Goal: Use online tool/utility: Utilize a website feature to perform a specific function

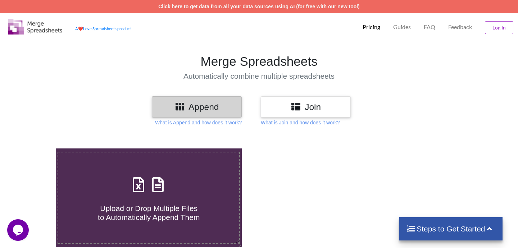
click at [184, 115] on div "Append" at bounding box center [197, 106] width 90 height 21
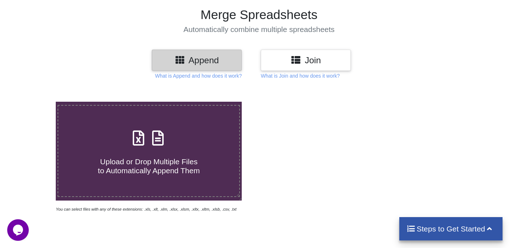
scroll to position [74, 0]
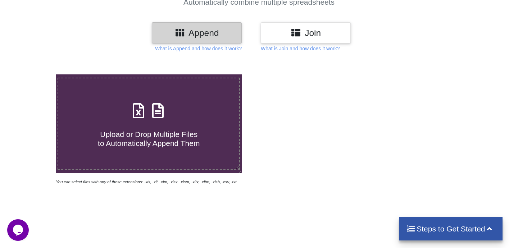
click at [158, 132] on span "Upload or Drop Multiple Files to Automatically Append Them" at bounding box center [149, 138] width 102 height 17
click at [35, 75] on input "Upload or Drop Multiple Files to Automatically Append Them" at bounding box center [35, 75] width 0 height 0
type input "C:\fakepath\Connected Car Lead Details-Passenger_Oct08.xlsx"
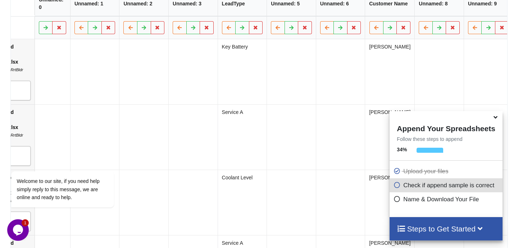
scroll to position [0, 0]
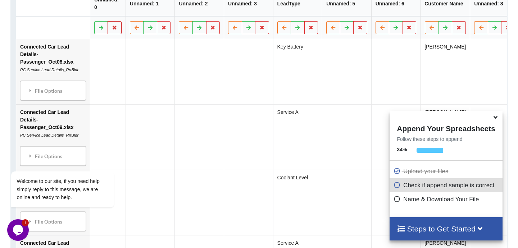
click at [118, 30] on icon at bounding box center [115, 27] width 6 height 4
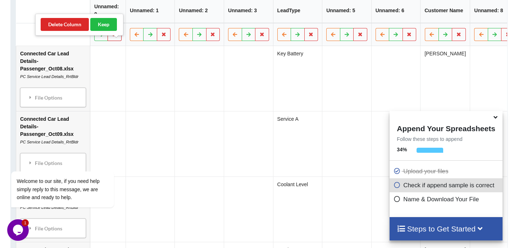
scroll to position [373, 0]
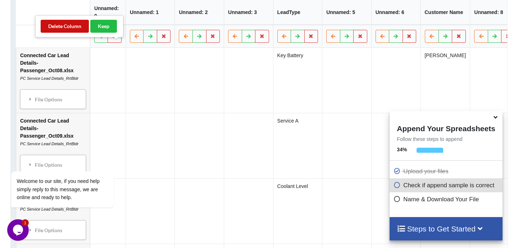
click at [76, 28] on button "Delete Column" at bounding box center [65, 26] width 48 height 13
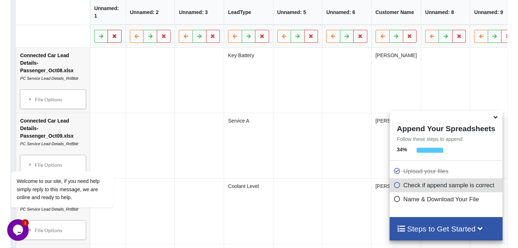
click at [114, 38] on icon at bounding box center [115, 36] width 6 height 4
click at [67, 27] on button "Delete Column" at bounding box center [65, 26] width 48 height 13
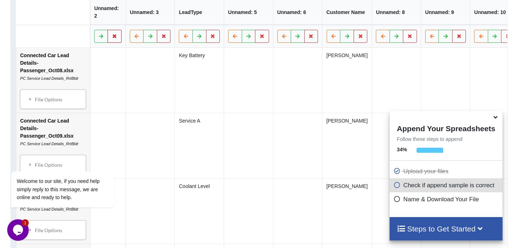
click at [117, 38] on icon at bounding box center [115, 36] width 6 height 4
click at [73, 28] on button "Delete Column" at bounding box center [65, 26] width 48 height 13
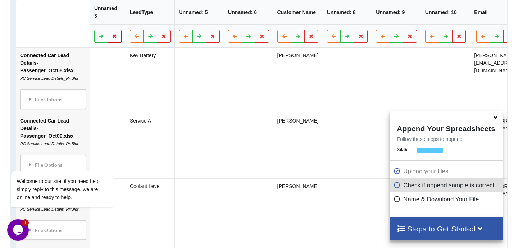
click at [117, 38] on icon at bounding box center [115, 36] width 6 height 4
click at [67, 28] on button "Delete Column" at bounding box center [65, 26] width 48 height 13
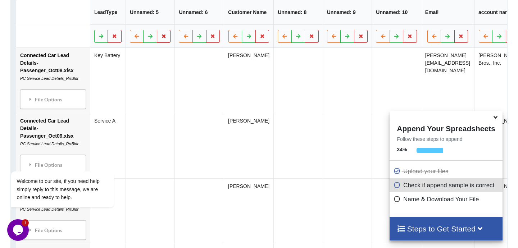
click at [167, 38] on icon at bounding box center [164, 36] width 6 height 4
click at [110, 24] on button "Delete Column" at bounding box center [114, 26] width 48 height 13
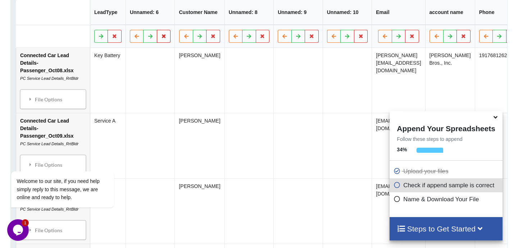
click at [167, 38] on icon at bounding box center [164, 36] width 6 height 4
click at [115, 26] on button "Delete Column" at bounding box center [114, 26] width 48 height 13
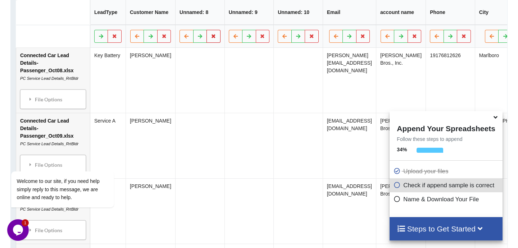
click at [216, 38] on icon at bounding box center [214, 36] width 6 height 4
click at [164, 28] on button "Delete Column" at bounding box center [163, 26] width 48 height 13
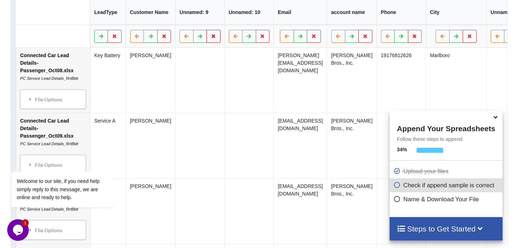
click at [217, 43] on button at bounding box center [214, 36] width 14 height 13
click at [167, 28] on button "Delete Column" at bounding box center [163, 26] width 48 height 13
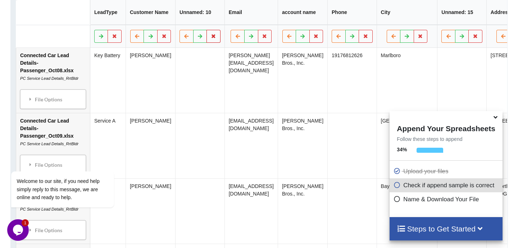
click at [217, 38] on icon at bounding box center [214, 36] width 6 height 4
click at [169, 26] on button "Delete Column" at bounding box center [163, 26] width 48 height 13
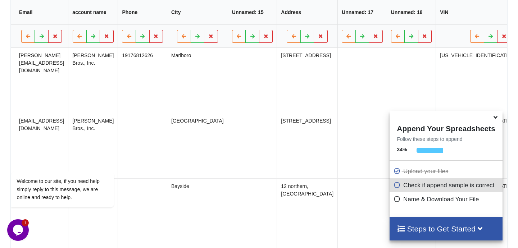
scroll to position [0, 162]
click at [268, 38] on icon at bounding box center [265, 36] width 6 height 4
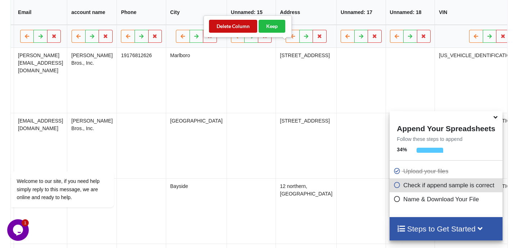
click at [246, 28] on button "Delete Column" at bounding box center [233, 26] width 48 height 13
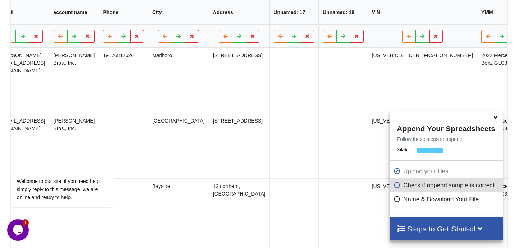
scroll to position [0, 191]
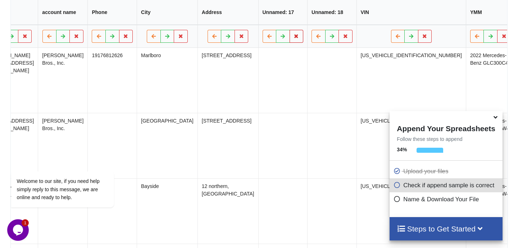
click at [299, 38] on icon at bounding box center [296, 36] width 6 height 4
click at [261, 30] on button "Delete Column" at bounding box center [253, 26] width 48 height 13
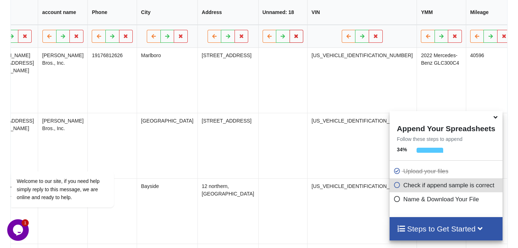
click at [299, 38] on icon at bounding box center [296, 36] width 6 height 4
click at [254, 30] on button "Delete Column" at bounding box center [253, 26] width 48 height 13
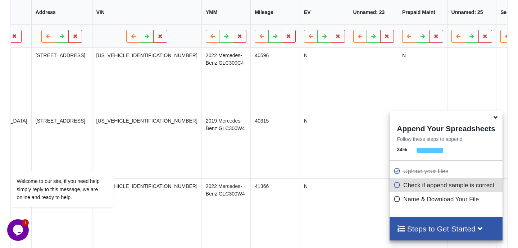
scroll to position [0, 366]
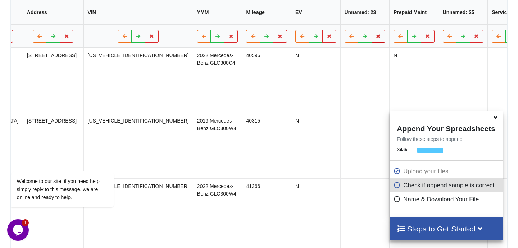
click at [375, 38] on icon at bounding box center [378, 36] width 6 height 4
click at [294, 27] on button "Delete Column" at bounding box center [292, 26] width 48 height 13
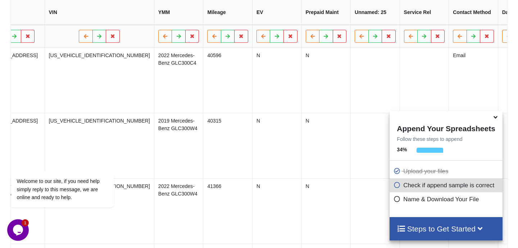
scroll to position [0, 418]
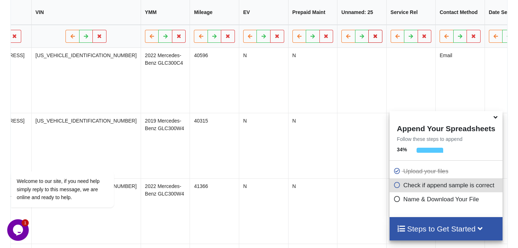
click at [373, 38] on icon at bounding box center [376, 36] width 6 height 4
click at [302, 28] on button "Delete Column" at bounding box center [289, 26] width 48 height 13
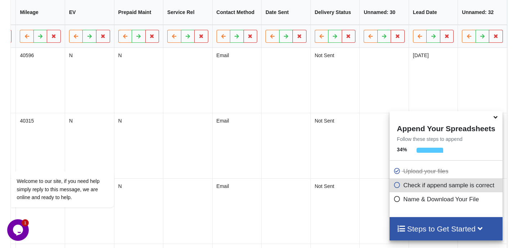
scroll to position [0, 598]
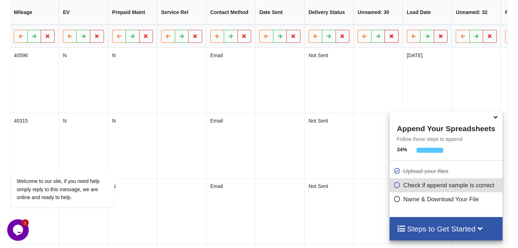
click at [389, 38] on icon at bounding box center [392, 36] width 6 height 4
click at [313, 28] on button "Delete Column" at bounding box center [305, 26] width 48 height 13
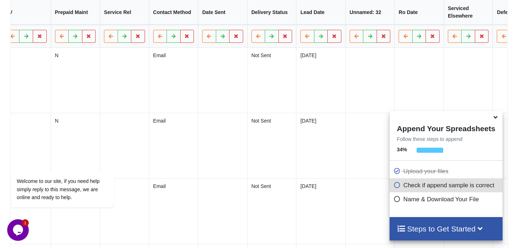
scroll to position [0, 660]
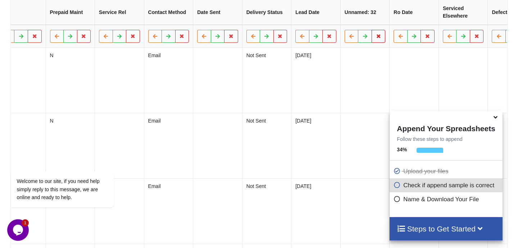
click at [375, 38] on icon at bounding box center [378, 36] width 6 height 4
click at [306, 29] on button "Delete Column" at bounding box center [292, 26] width 48 height 13
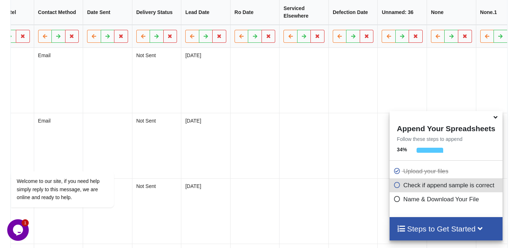
scroll to position [0, 785]
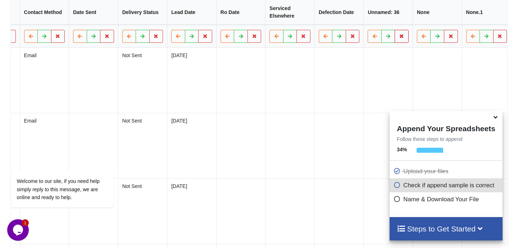
click at [399, 38] on icon at bounding box center [402, 36] width 6 height 4
click at [323, 26] on button "Delete Column" at bounding box center [316, 26] width 48 height 13
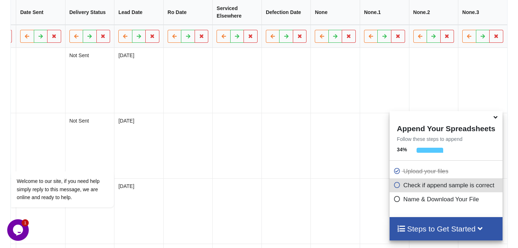
scroll to position [0, 869]
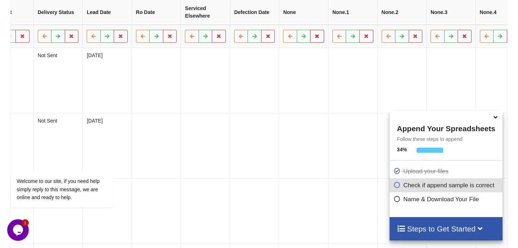
click at [314, 38] on icon at bounding box center [317, 36] width 6 height 4
click at [247, 27] on button "Delete Column" at bounding box center [231, 26] width 48 height 13
click at [310, 43] on button at bounding box center [317, 36] width 14 height 13
click at [238, 28] on button "Delete Column" at bounding box center [231, 26] width 48 height 13
click at [314, 38] on icon at bounding box center [317, 36] width 6 height 4
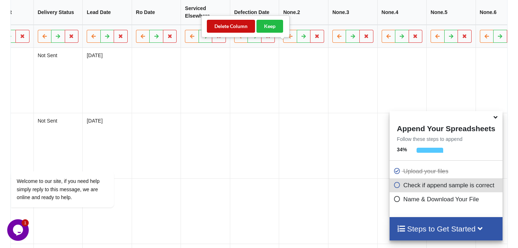
click at [240, 28] on button "Delete Column" at bounding box center [231, 26] width 48 height 13
click at [310, 43] on button at bounding box center [317, 36] width 14 height 13
click at [238, 29] on button "Delete Column" at bounding box center [231, 26] width 48 height 13
click at [314, 38] on icon at bounding box center [317, 36] width 6 height 4
click at [234, 28] on button "Delete Column" at bounding box center [231, 26] width 48 height 13
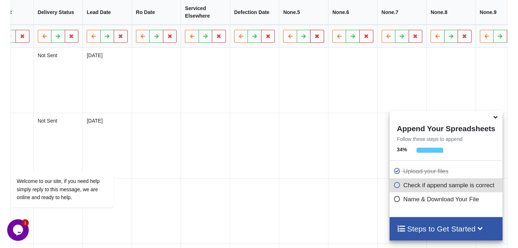
click at [314, 38] on icon at bounding box center [317, 36] width 6 height 4
click at [239, 26] on button "Delete Column" at bounding box center [231, 26] width 48 height 13
click at [310, 43] on button at bounding box center [317, 36] width 14 height 13
click at [234, 30] on button "Delete Column" at bounding box center [231, 26] width 48 height 13
click at [314, 38] on icon at bounding box center [317, 36] width 6 height 4
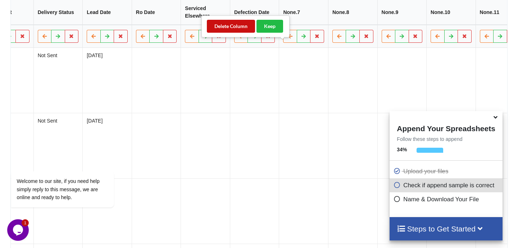
click at [244, 28] on button "Delete Column" at bounding box center [231, 26] width 48 height 13
click at [310, 43] on button at bounding box center [317, 36] width 14 height 13
click at [233, 29] on button "Delete Column" at bounding box center [231, 26] width 48 height 13
click at [314, 38] on icon at bounding box center [317, 36] width 6 height 4
click at [242, 27] on button "Delete Column" at bounding box center [231, 26] width 48 height 13
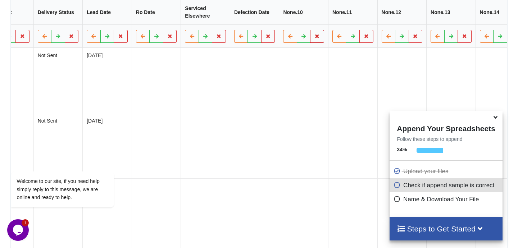
click at [314, 38] on icon at bounding box center [317, 36] width 6 height 4
click at [238, 28] on button "Delete Column" at bounding box center [231, 26] width 48 height 13
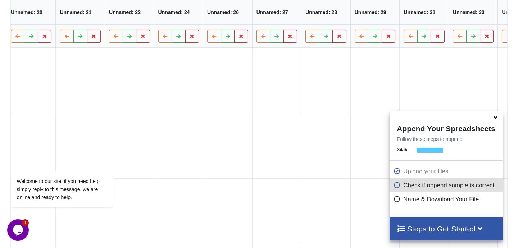
scroll to position [0, 2756]
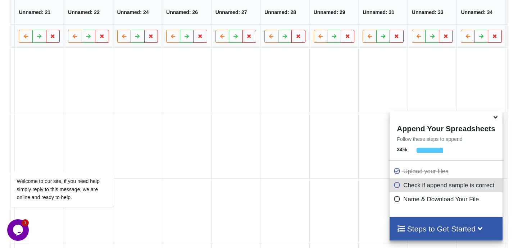
click at [451, 25] on button "Delete Column" at bounding box center [444, 26] width 48 height 13
click at [455, 27] on button "Delete Column" at bounding box center [444, 26] width 48 height 13
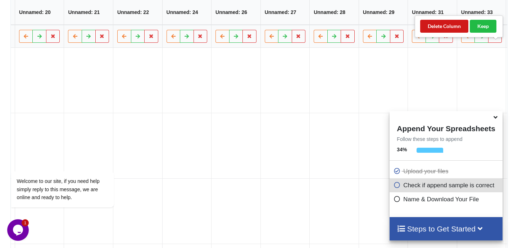
scroll to position [0, 2657]
click at [450, 32] on button "Delete Column" at bounding box center [444, 26] width 48 height 13
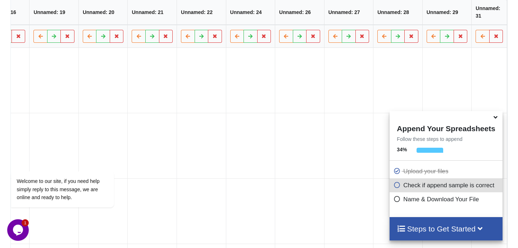
scroll to position [0, 2608]
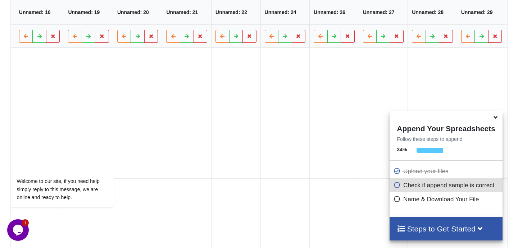
click at [450, 31] on button "Delete Column" at bounding box center [444, 26] width 48 height 13
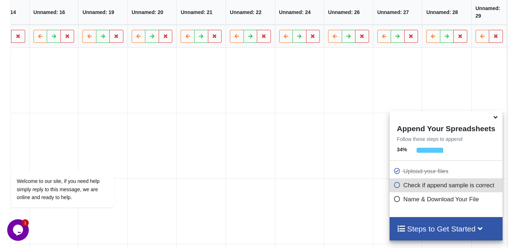
scroll to position [0, 2559]
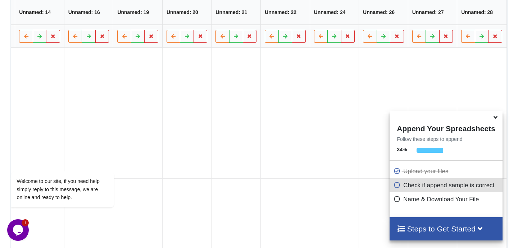
click at [451, 32] on button "Delete Column" at bounding box center [444, 26] width 48 height 13
click at [448, 29] on button "Delete Column" at bounding box center [444, 26] width 48 height 13
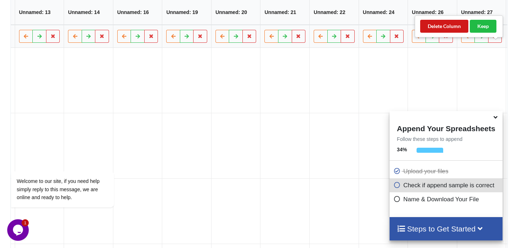
scroll to position [0, 2461]
click at [449, 27] on button "Delete Column" at bounding box center [444, 26] width 48 height 13
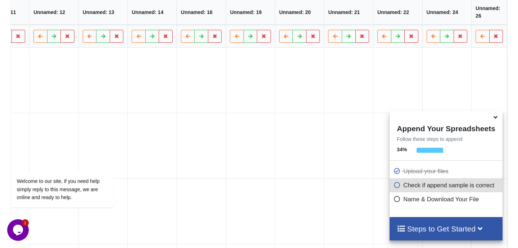
scroll to position [0, 2412]
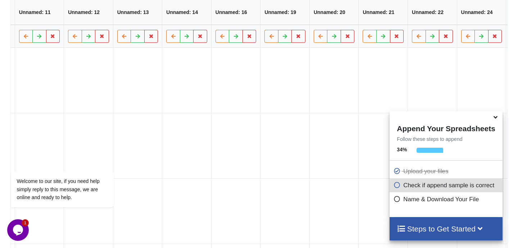
click at [454, 28] on button "Delete Column" at bounding box center [444, 26] width 48 height 13
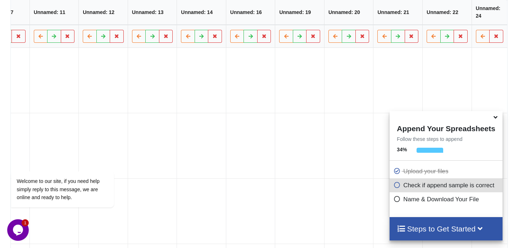
scroll to position [0, 2362]
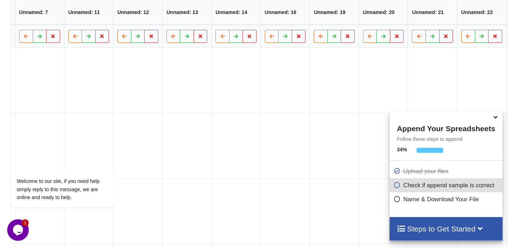
click at [451, 30] on button "Delete Column" at bounding box center [444, 26] width 48 height 13
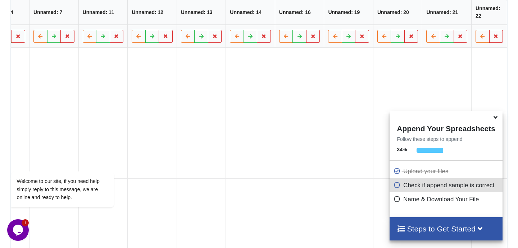
scroll to position [0, 2313]
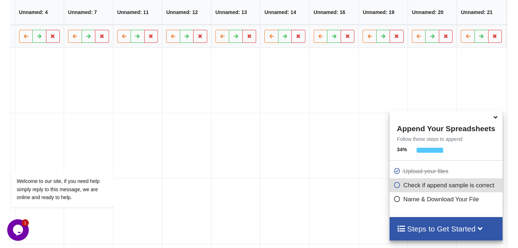
click at [450, 25] on button "Delete Column" at bounding box center [444, 26] width 48 height 13
click at [446, 27] on button "Delete Column" at bounding box center [444, 26] width 48 height 13
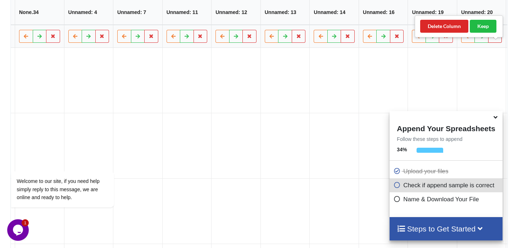
scroll to position [0, 2215]
click at [453, 26] on button "Delete Column" at bounding box center [444, 26] width 48 height 13
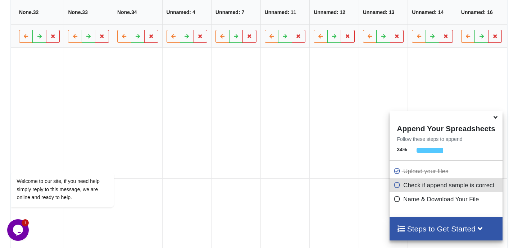
click at [443, 23] on button "Delete Column" at bounding box center [444, 26] width 48 height 13
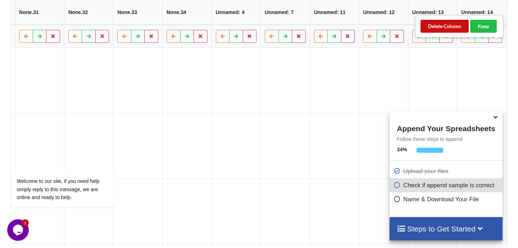
click at [449, 27] on button "Delete Column" at bounding box center [445, 26] width 48 height 13
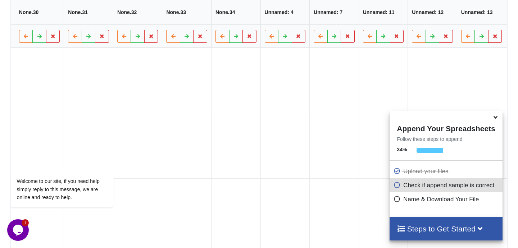
click at [452, 29] on button "Delete Column" at bounding box center [444, 26] width 48 height 13
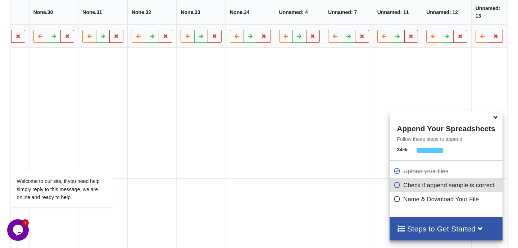
scroll to position [0, 2018]
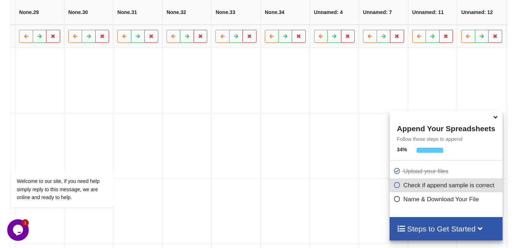
click at [440, 27] on button "Delete Column" at bounding box center [444, 26] width 48 height 13
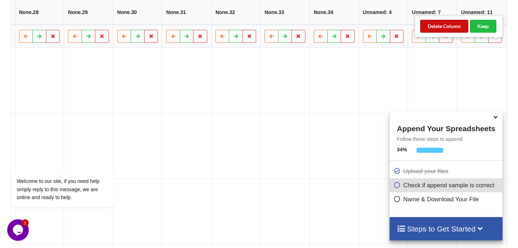
click at [461, 30] on button "Delete Column" at bounding box center [444, 26] width 48 height 13
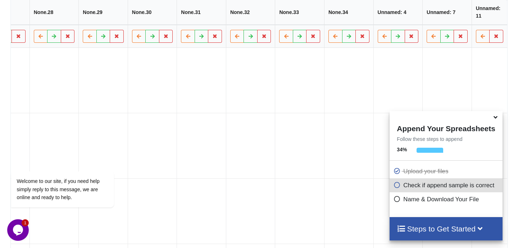
scroll to position [0, 1920]
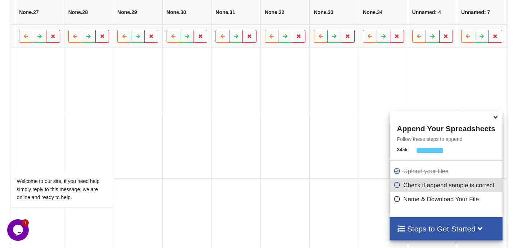
click at [457, 30] on button "Delete Column" at bounding box center [444, 26] width 48 height 13
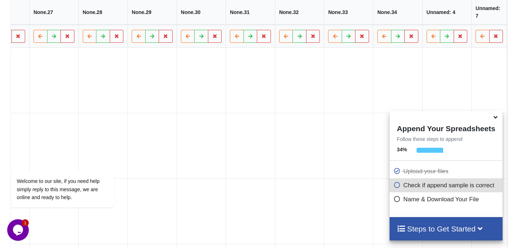
scroll to position [0, 1871]
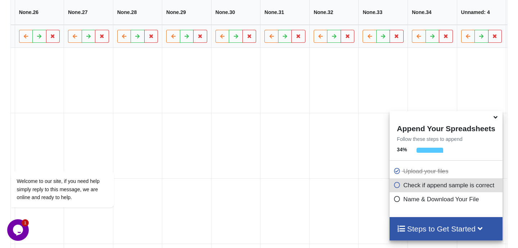
click at [451, 28] on button "Delete Column" at bounding box center [444, 26] width 48 height 13
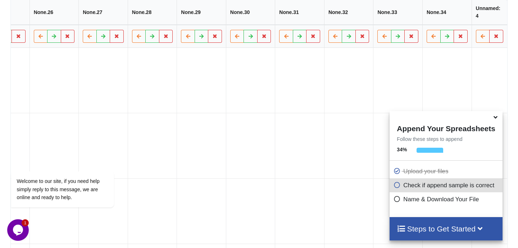
scroll to position [0, 1822]
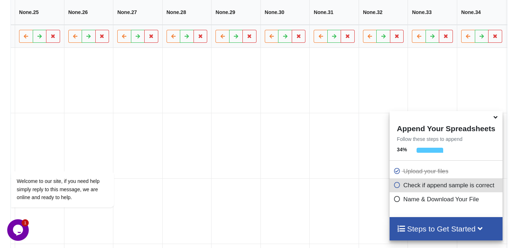
click at [458, 28] on button "Delete Column" at bounding box center [444, 26] width 48 height 13
click at [448, 28] on button "Delete Column" at bounding box center [444, 26] width 48 height 13
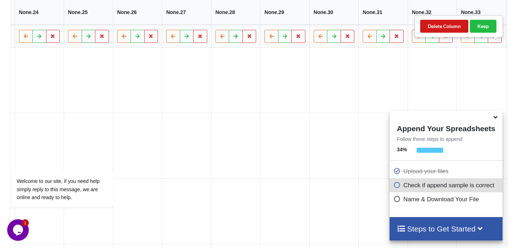
scroll to position [0, 1723]
click at [451, 25] on button "Delete Column" at bounding box center [444, 26] width 48 height 13
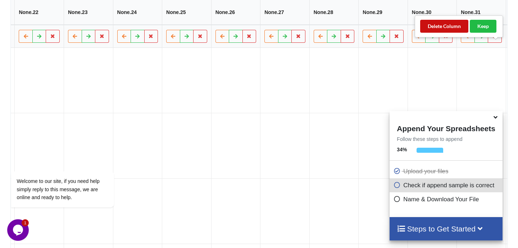
click at [453, 25] on button "Delete Column" at bounding box center [444, 26] width 48 height 13
click at [451, 27] on button "Delete Column" at bounding box center [444, 26] width 48 height 13
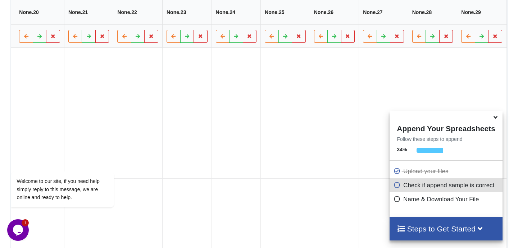
click at [456, 27] on button "Delete Column" at bounding box center [445, 26] width 48 height 13
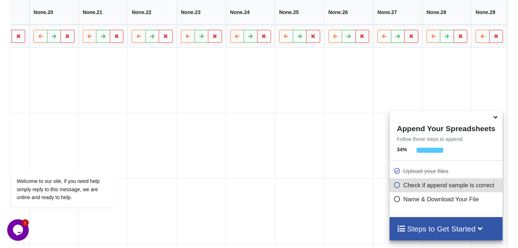
scroll to position [0, 1527]
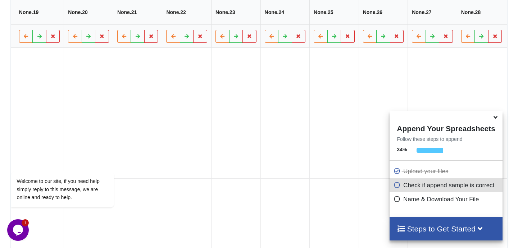
click at [454, 29] on button "Delete Column" at bounding box center [444, 26] width 48 height 13
click at [451, 28] on button "Delete Column" at bounding box center [444, 26] width 48 height 13
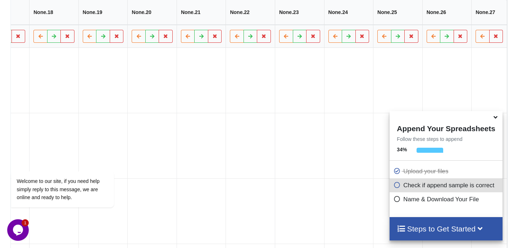
scroll to position [0, 1429]
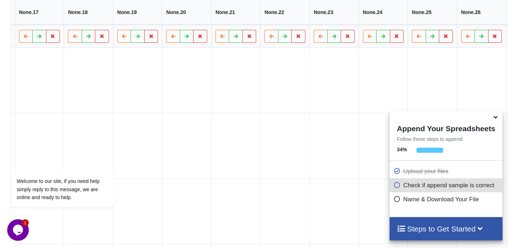
click at [448, 29] on button "Delete Column" at bounding box center [444, 26] width 48 height 13
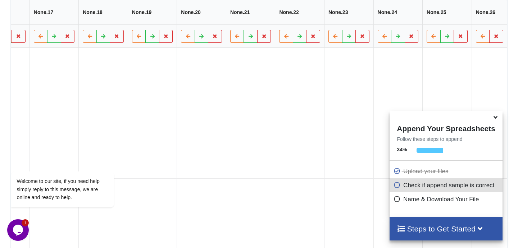
scroll to position [0, 1379]
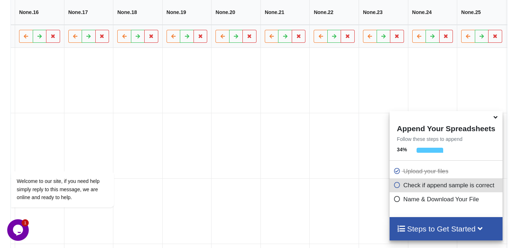
click at [443, 31] on button "Delete Column" at bounding box center [444, 26] width 48 height 13
click at [449, 27] on button "Delete Column" at bounding box center [444, 26] width 48 height 13
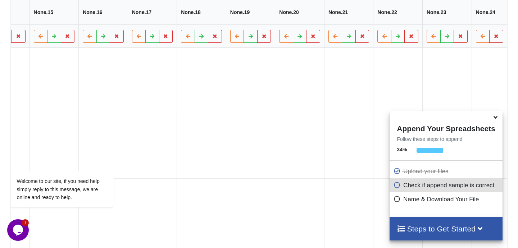
scroll to position [0, 0]
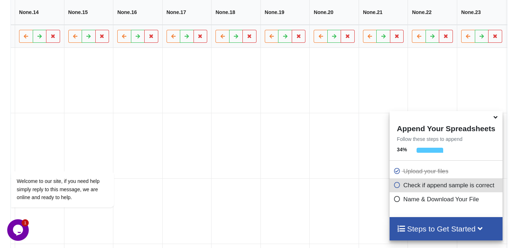
click at [445, 27] on button "Delete Column" at bounding box center [444, 26] width 48 height 13
click at [449, 28] on button "Delete Column" at bounding box center [444, 26] width 48 height 13
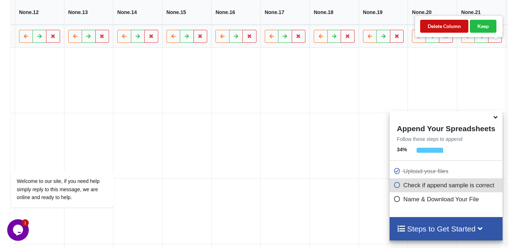
click at [448, 28] on button "Delete Column" at bounding box center [444, 26] width 48 height 13
click at [451, 27] on button "Delete Column" at bounding box center [444, 26] width 48 height 13
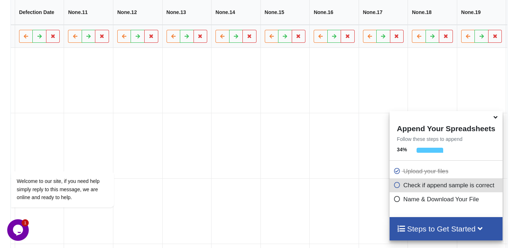
click at [446, 26] on button "Delete Column" at bounding box center [444, 26] width 48 height 13
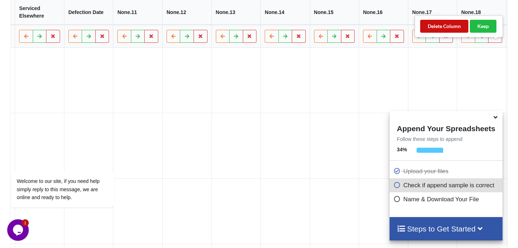
click at [442, 23] on button "Delete Column" at bounding box center [444, 26] width 48 height 13
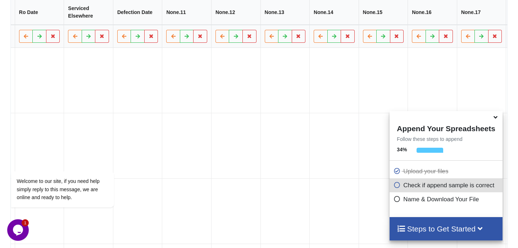
click at [452, 28] on button "Delete Column" at bounding box center [444, 26] width 48 height 13
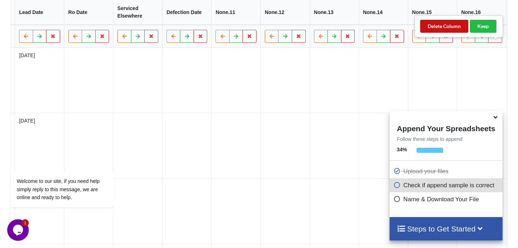
click at [452, 23] on button "Delete Column" at bounding box center [444, 26] width 48 height 13
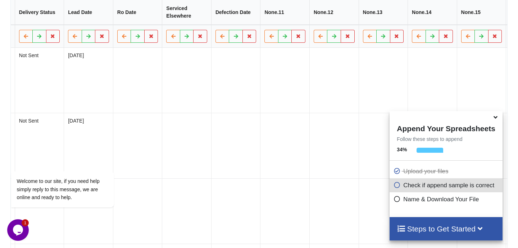
click at [460, 25] on button "Delete Column" at bounding box center [444, 26] width 48 height 13
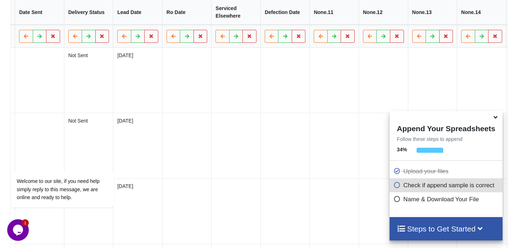
click at [448, 31] on button "Delete Column" at bounding box center [444, 26] width 48 height 13
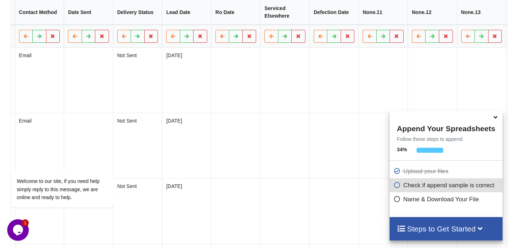
click at [440, 28] on button "Delete Column" at bounding box center [444, 26] width 48 height 13
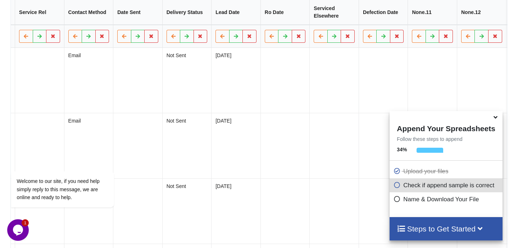
click at [447, 28] on button "Delete Column" at bounding box center [444, 26] width 48 height 13
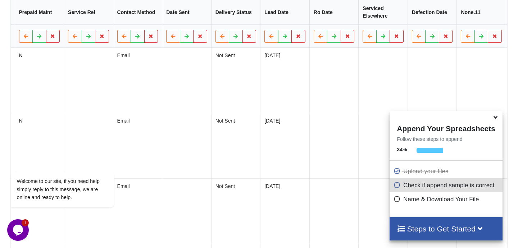
click at [445, 28] on button "Delete Column" at bounding box center [444, 26] width 48 height 13
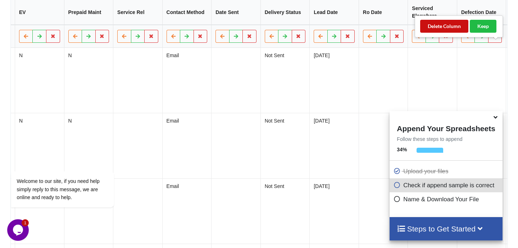
click at [445, 29] on button "Delete Column" at bounding box center [444, 26] width 48 height 13
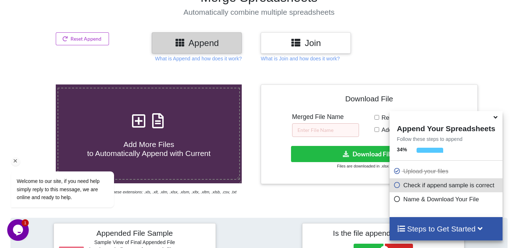
scroll to position [52, 0]
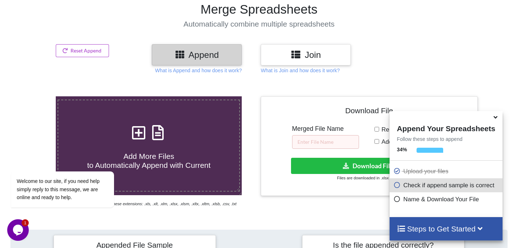
click at [202, 54] on h3 "Append" at bounding box center [196, 55] width 79 height 10
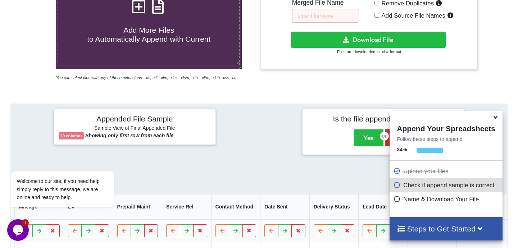
scroll to position [180, 0]
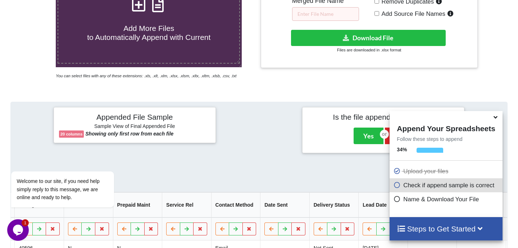
click at [397, 186] on icon at bounding box center [396, 184] width 7 height 6
click at [406, 199] on p "Name & Download Your File" at bounding box center [446, 199] width 107 height 9
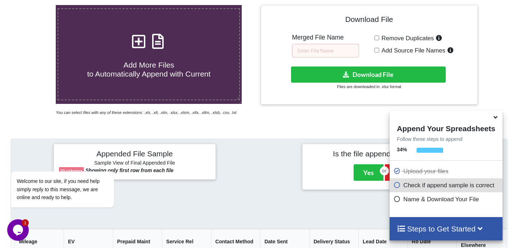
scroll to position [142, 0]
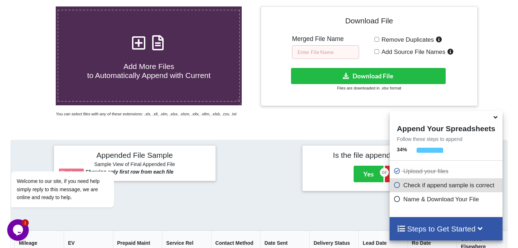
click at [316, 51] on input "text" at bounding box center [325, 52] width 67 height 14
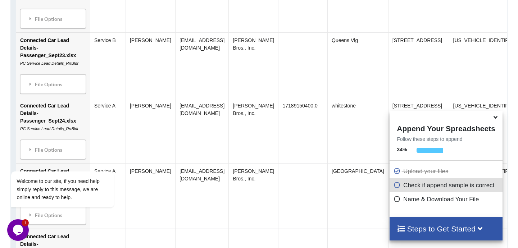
scroll to position [2534, 0]
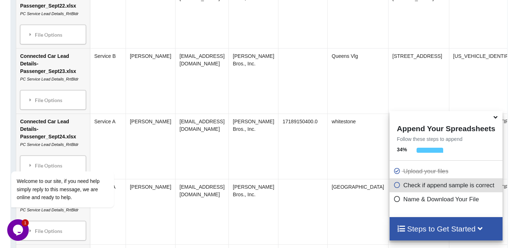
type input "Connected Car Leads - Master Data"
click at [497, 119] on icon at bounding box center [496, 116] width 8 height 6
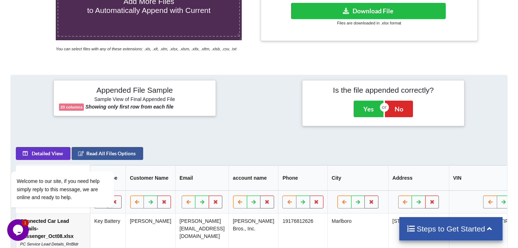
scroll to position [240, 0]
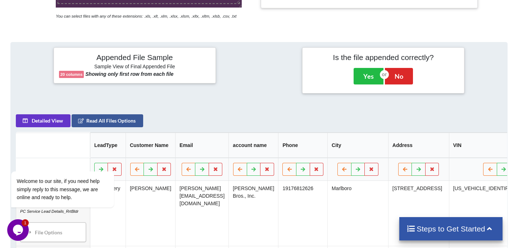
click at [135, 63] on h4 "Appended File Sample" at bounding box center [135, 58] width 152 height 10
click at [91, 77] on b "Showing only first row from each file" at bounding box center [129, 74] width 88 height 6
click at [75, 71] on h6 "Sample View of Final Appended File" at bounding box center [135, 67] width 152 height 7
click at [49, 134] on div "Welcome to our site, if you need help simply reply to this message, we are onli…" at bounding box center [72, 159] width 130 height 109
click at [40, 130] on div "Welcome to our site, if you need help simply reply to this message, we are onli…" at bounding box center [72, 159] width 130 height 109
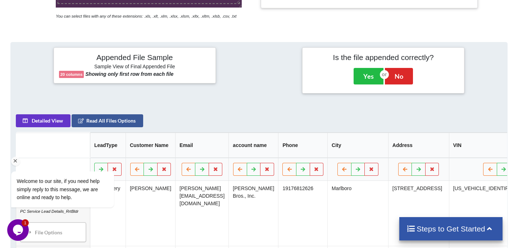
click at [15, 163] on icon "Chat attention grabber" at bounding box center [15, 161] width 6 height 6
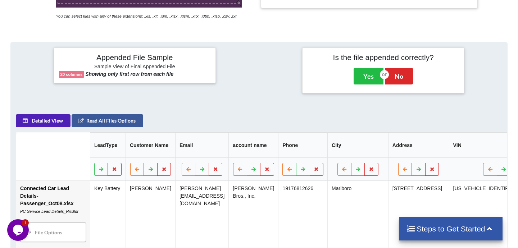
click at [42, 127] on button "Detailed View" at bounding box center [43, 120] width 55 height 13
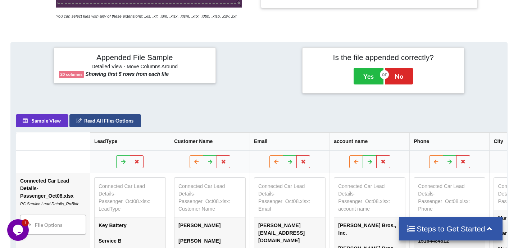
click at [109, 127] on button "Read All Files Options" at bounding box center [105, 120] width 72 height 13
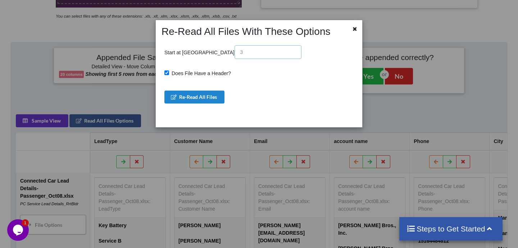
click at [235, 53] on input "text" at bounding box center [268, 52] width 67 height 14
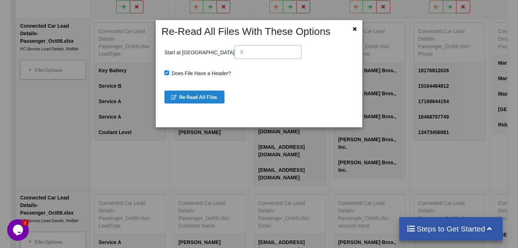
scroll to position [396, 0]
click at [353, 30] on icon at bounding box center [355, 28] width 6 height 5
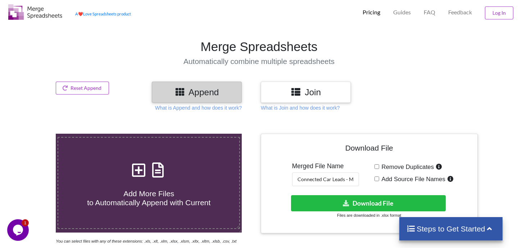
scroll to position [31, 0]
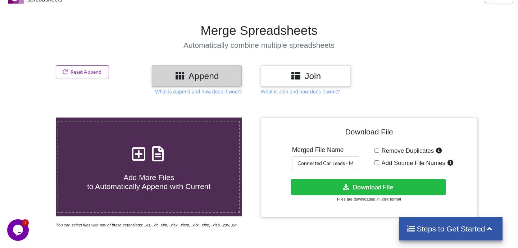
click at [77, 71] on button "Reset Append" at bounding box center [82, 72] width 53 height 13
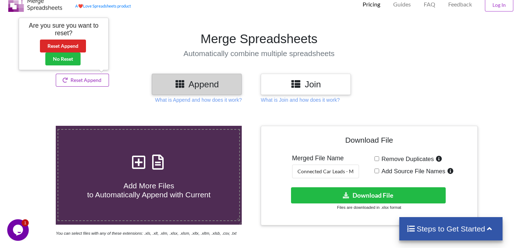
scroll to position [19, 0]
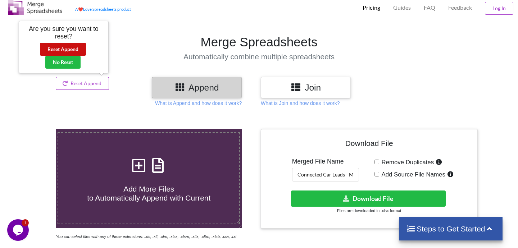
click at [74, 53] on button "Reset Append" at bounding box center [63, 49] width 46 height 13
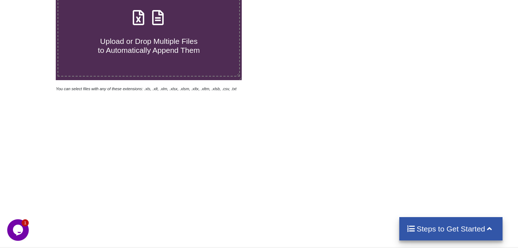
scroll to position [114, 0]
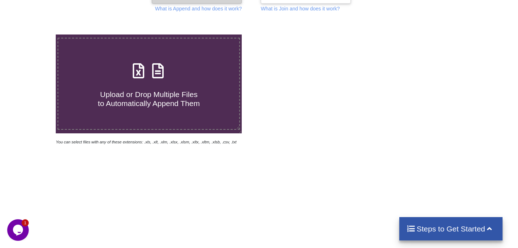
click at [151, 81] on div "Upload or Drop Multiple Files to Automatically Append Them" at bounding box center [148, 84] width 181 height 49
click at [35, 35] on input "Upload or Drop Multiple Files to Automatically Append Them" at bounding box center [35, 35] width 0 height 0
type input "C:\fakepath\Connected Car Lead Details-Passenger_Oct03.xlsx"
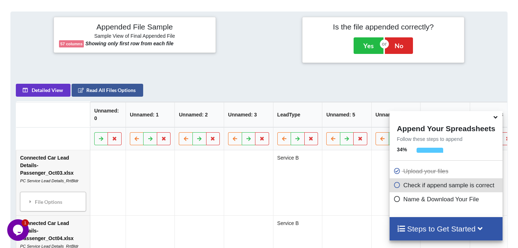
scroll to position [290, 0]
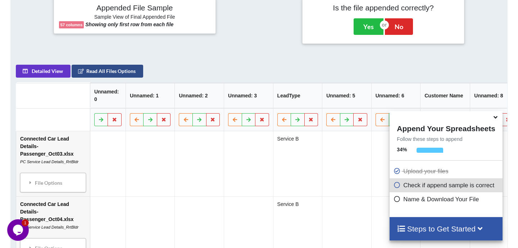
click at [100, 78] on button "Read All Files Options" at bounding box center [108, 71] width 72 height 13
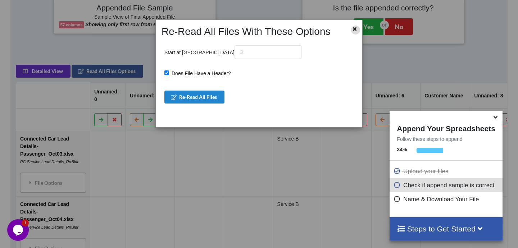
click at [353, 31] on icon at bounding box center [355, 28] width 6 height 5
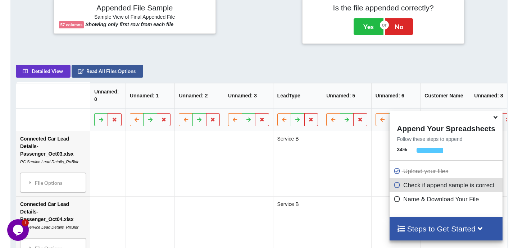
click at [493, 118] on icon at bounding box center [496, 116] width 8 height 6
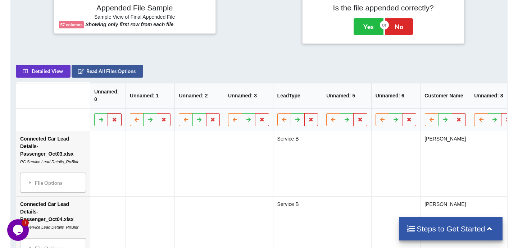
click at [118, 122] on icon at bounding box center [115, 119] width 6 height 4
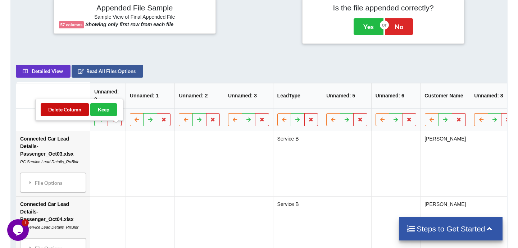
click at [70, 108] on button "Delete Column" at bounding box center [65, 109] width 48 height 13
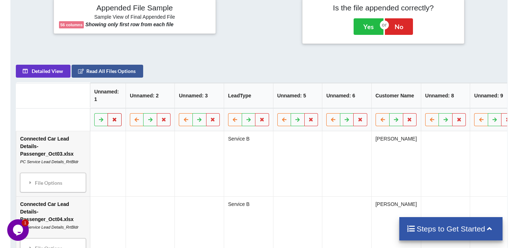
click at [116, 122] on icon at bounding box center [115, 119] width 6 height 4
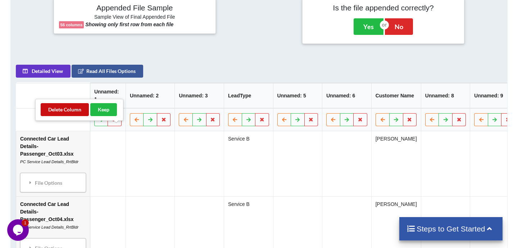
click at [73, 110] on button "Delete Column" at bounding box center [65, 109] width 48 height 13
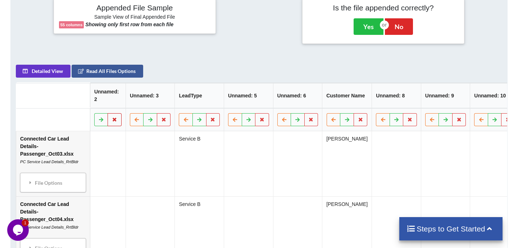
click at [118, 122] on icon at bounding box center [115, 119] width 6 height 4
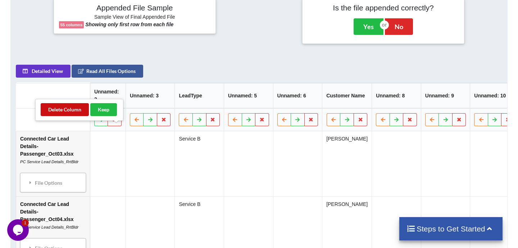
click at [69, 109] on button "Delete Column" at bounding box center [65, 109] width 48 height 13
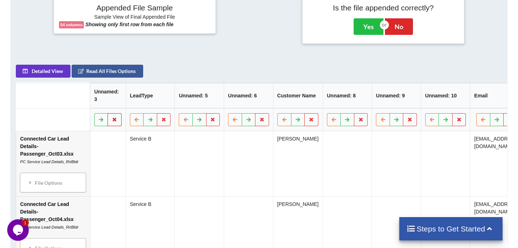
click at [117, 122] on icon at bounding box center [115, 119] width 6 height 4
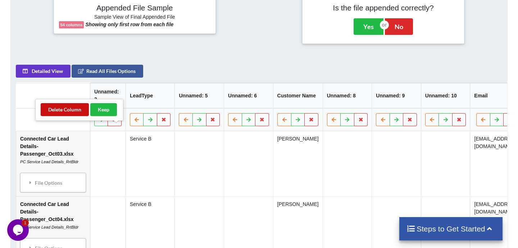
click at [70, 110] on button "Delete Column" at bounding box center [65, 109] width 48 height 13
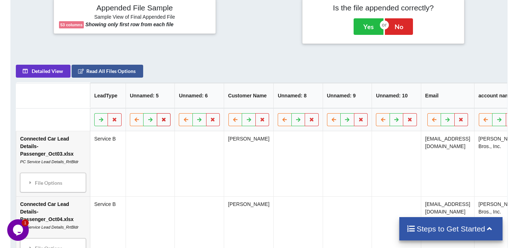
click at [169, 126] on button at bounding box center [164, 119] width 14 height 13
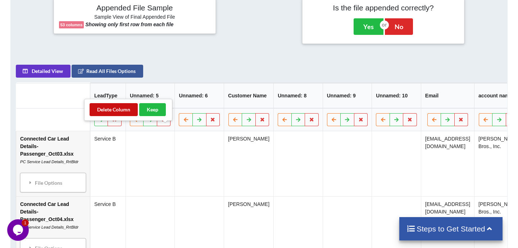
click at [114, 108] on button "Delete Column" at bounding box center [114, 109] width 48 height 13
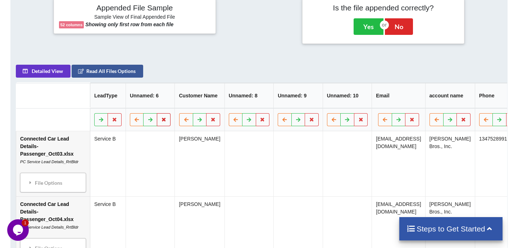
click at [165, 122] on icon at bounding box center [164, 119] width 6 height 4
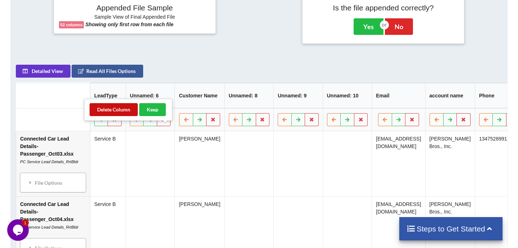
click at [116, 112] on button "Delete Column" at bounding box center [114, 109] width 48 height 13
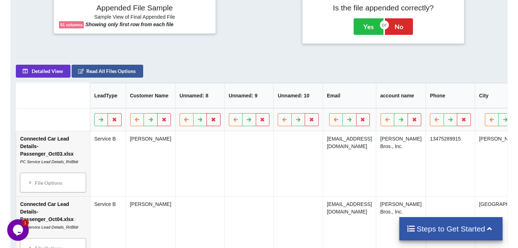
click at [214, 126] on button at bounding box center [214, 119] width 14 height 13
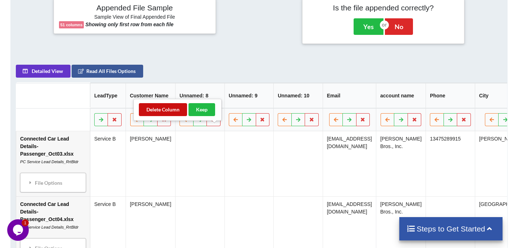
click at [170, 109] on button "Delete Column" at bounding box center [163, 109] width 48 height 13
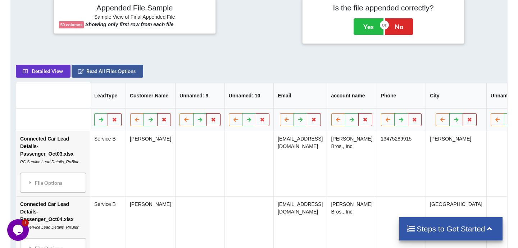
click at [216, 122] on icon at bounding box center [214, 119] width 6 height 4
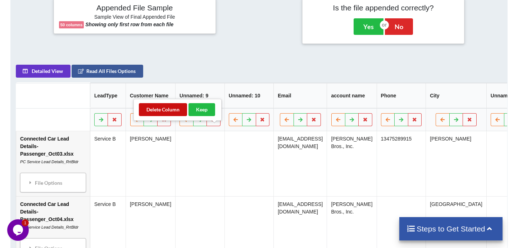
click at [172, 110] on button "Delete Column" at bounding box center [163, 109] width 48 height 13
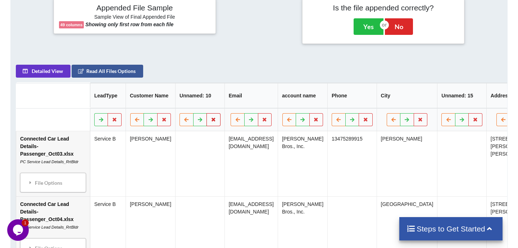
click at [217, 122] on icon at bounding box center [214, 119] width 6 height 4
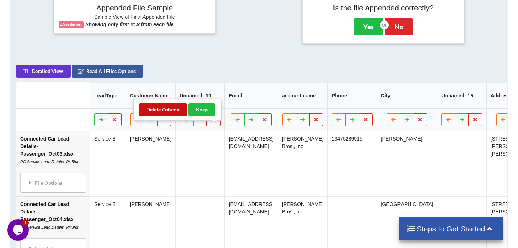
click at [167, 113] on button "Delete Column" at bounding box center [163, 109] width 48 height 13
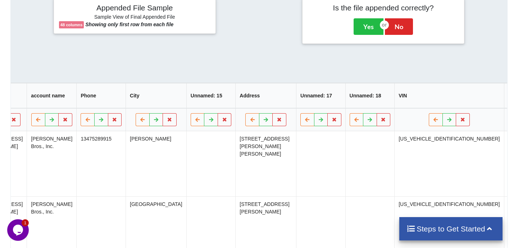
scroll to position [0, 210]
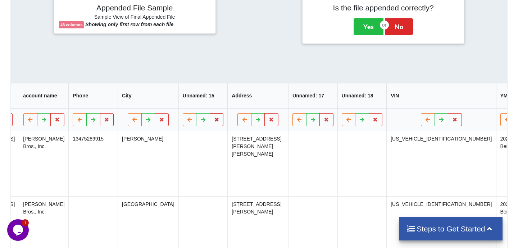
click at [220, 122] on icon at bounding box center [216, 119] width 6 height 4
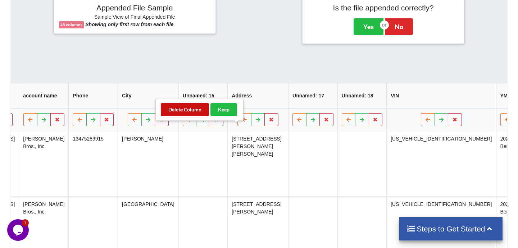
click at [194, 113] on button "Delete Column" at bounding box center [185, 109] width 48 height 13
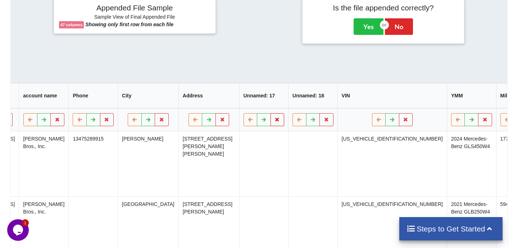
click at [280, 122] on icon at bounding box center [277, 119] width 6 height 4
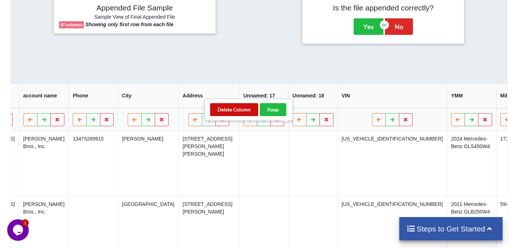
click at [238, 112] on button "Delete Column" at bounding box center [234, 109] width 48 height 13
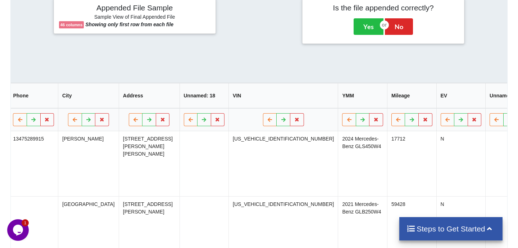
scroll to position [0, 275]
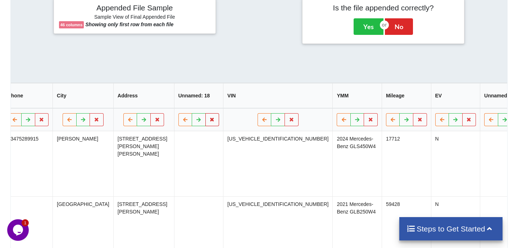
click at [215, 122] on icon at bounding box center [212, 119] width 6 height 4
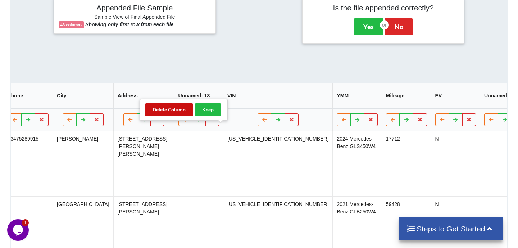
click at [174, 111] on button "Delete Column" at bounding box center [169, 109] width 48 height 13
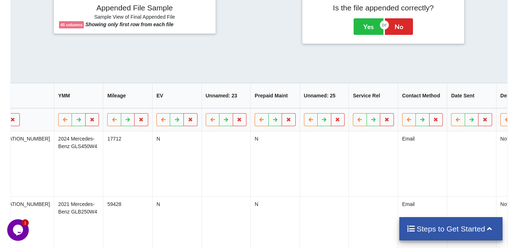
scroll to position [0, 509]
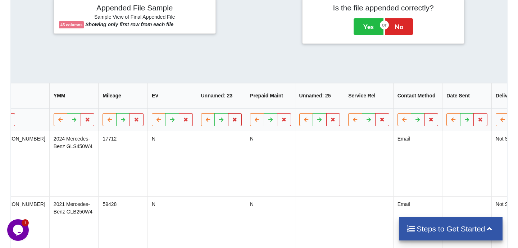
click at [232, 122] on icon at bounding box center [235, 119] width 6 height 4
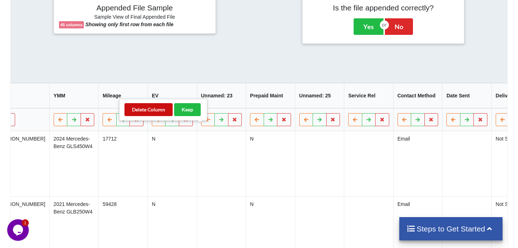
click at [159, 111] on button "Delete Column" at bounding box center [149, 109] width 48 height 13
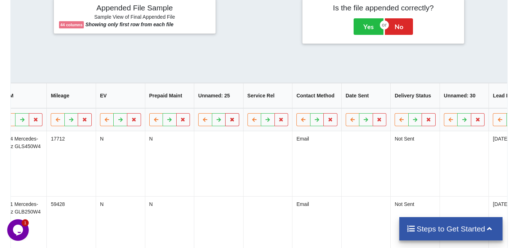
scroll to position [0, 581]
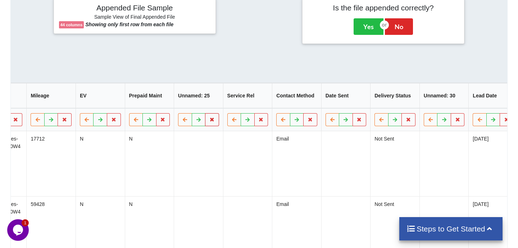
click at [209, 122] on icon at bounding box center [212, 119] width 6 height 4
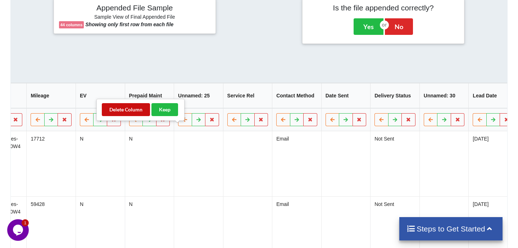
click at [136, 110] on button "Delete Column" at bounding box center [126, 109] width 48 height 13
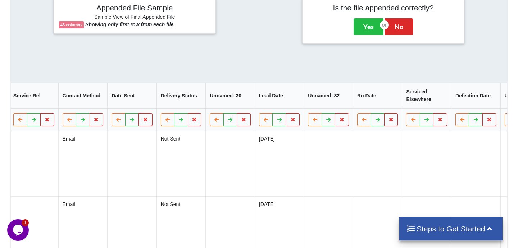
scroll to position [0, 754]
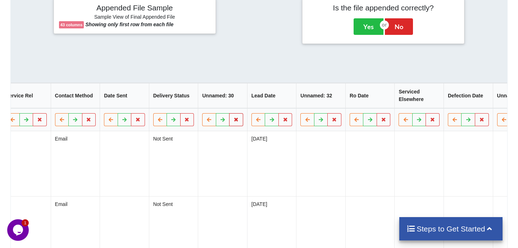
click at [233, 122] on icon at bounding box center [236, 119] width 6 height 4
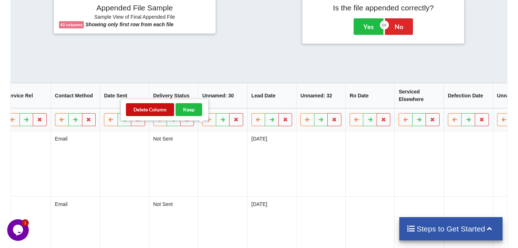
click at [153, 110] on button "Delete Column" at bounding box center [150, 109] width 48 height 13
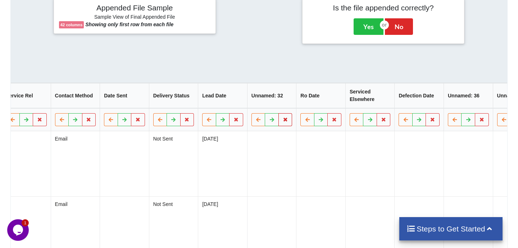
click at [282, 122] on icon at bounding box center [285, 119] width 6 height 4
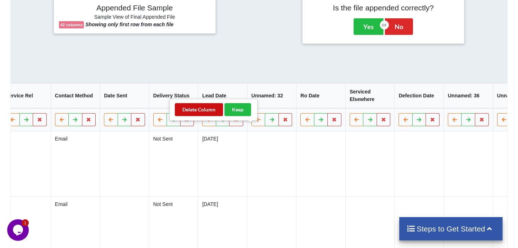
click at [208, 110] on button "Delete Column" at bounding box center [199, 109] width 48 height 13
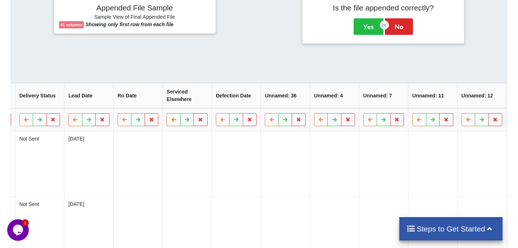
scroll to position [0, 902]
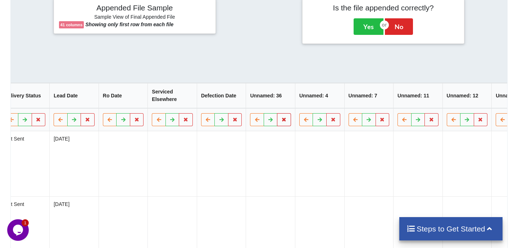
click at [281, 122] on icon at bounding box center [284, 119] width 6 height 4
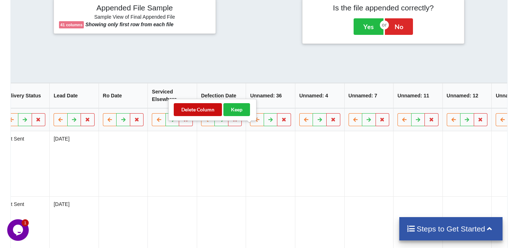
click at [209, 114] on button "Delete Column" at bounding box center [198, 109] width 48 height 13
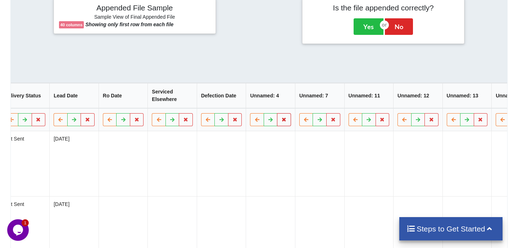
click at [277, 126] on button at bounding box center [284, 119] width 14 height 13
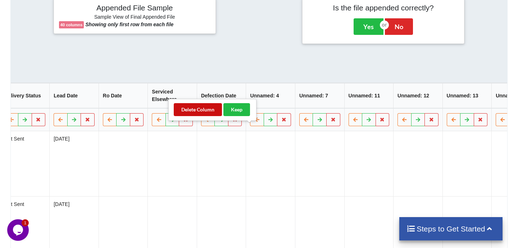
click at [201, 112] on button "Delete Column" at bounding box center [198, 109] width 48 height 13
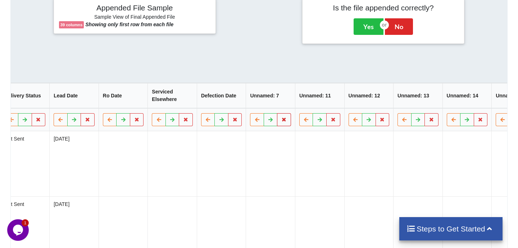
click at [277, 126] on button at bounding box center [284, 119] width 14 height 13
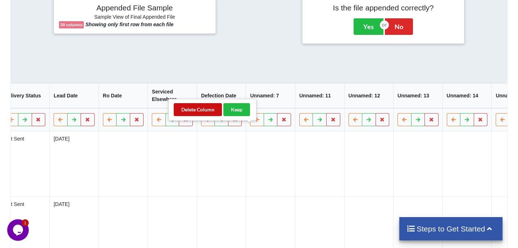
click at [202, 109] on button "Delete Column" at bounding box center [198, 109] width 48 height 13
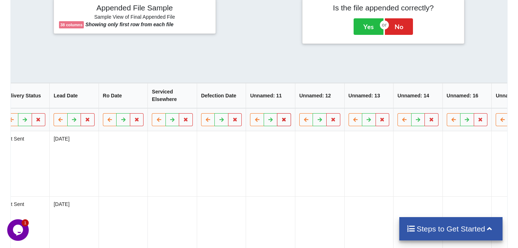
click at [281, 122] on icon at bounding box center [284, 119] width 6 height 4
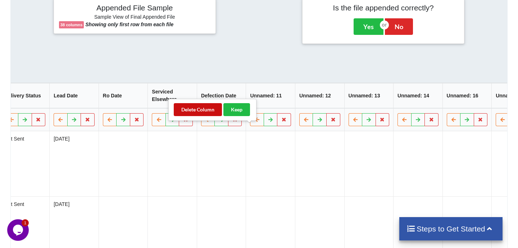
click at [203, 109] on button "Delete Column" at bounding box center [198, 109] width 48 height 13
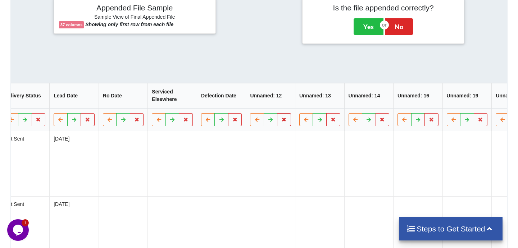
click at [281, 122] on icon at bounding box center [284, 119] width 6 height 4
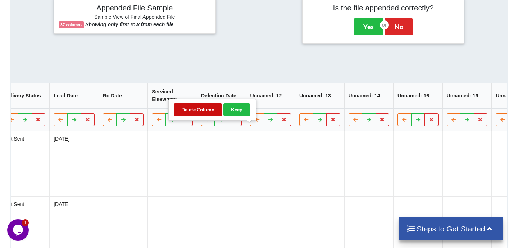
click at [206, 112] on button "Delete Column" at bounding box center [198, 109] width 48 height 13
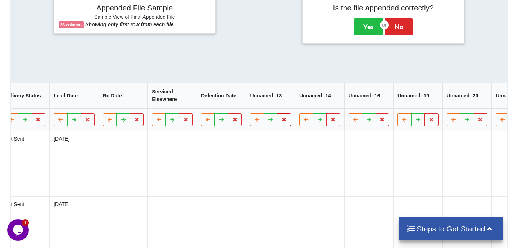
click at [281, 122] on icon at bounding box center [284, 119] width 6 height 4
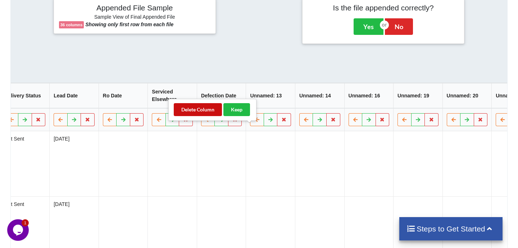
click at [192, 104] on button "Delete Column" at bounding box center [198, 109] width 48 height 13
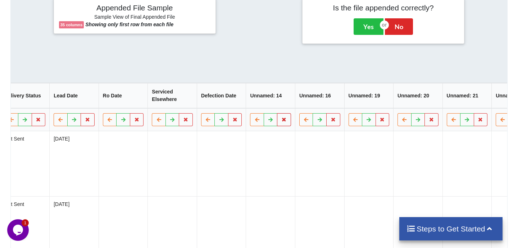
click at [281, 122] on icon at bounding box center [284, 119] width 6 height 4
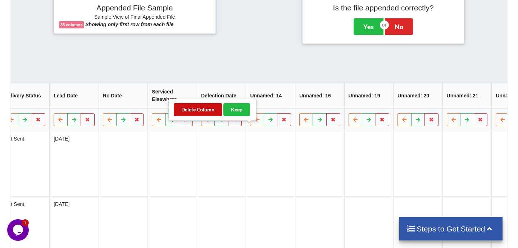
click at [206, 111] on button "Delete Column" at bounding box center [198, 109] width 48 height 13
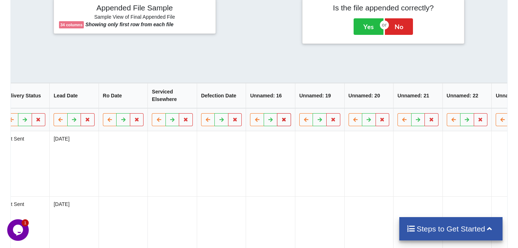
click at [281, 122] on icon at bounding box center [284, 119] width 6 height 4
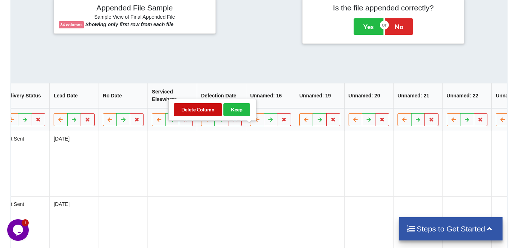
click at [203, 112] on button "Delete Column" at bounding box center [198, 109] width 48 height 13
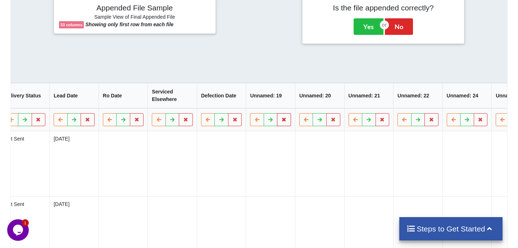
click at [281, 122] on icon at bounding box center [284, 119] width 6 height 4
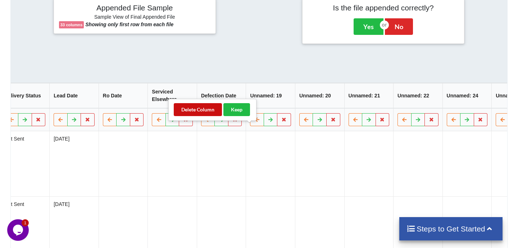
click at [204, 112] on button "Delete Column" at bounding box center [198, 109] width 48 height 13
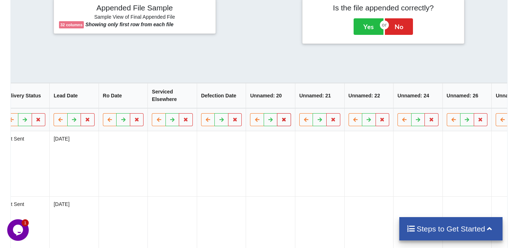
click at [281, 122] on icon at bounding box center [284, 119] width 6 height 4
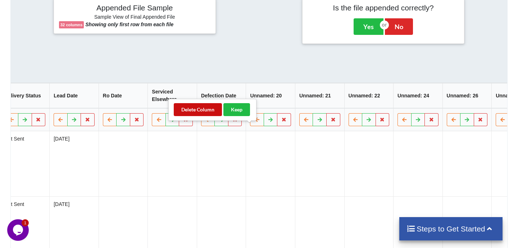
click at [195, 112] on button "Delete Column" at bounding box center [198, 109] width 48 height 13
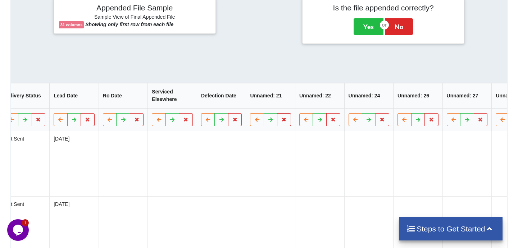
click at [277, 126] on button at bounding box center [284, 119] width 14 height 13
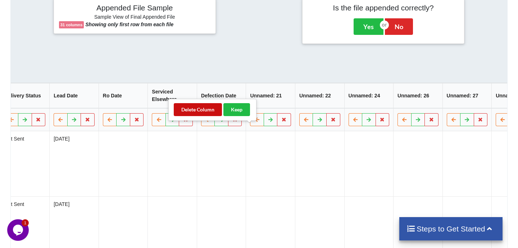
click at [200, 110] on button "Delete Column" at bounding box center [198, 109] width 48 height 13
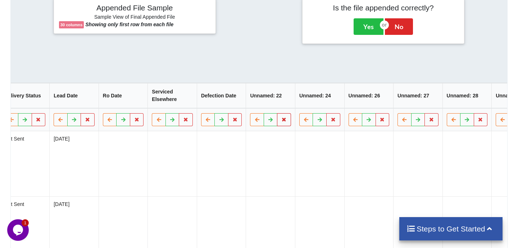
click at [281, 122] on icon at bounding box center [284, 119] width 6 height 4
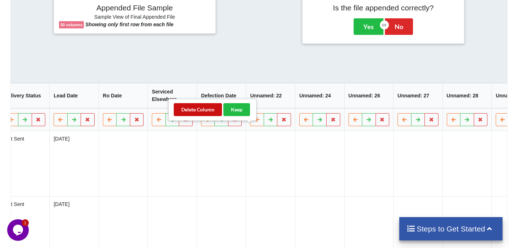
click at [200, 108] on button "Delete Column" at bounding box center [198, 109] width 48 height 13
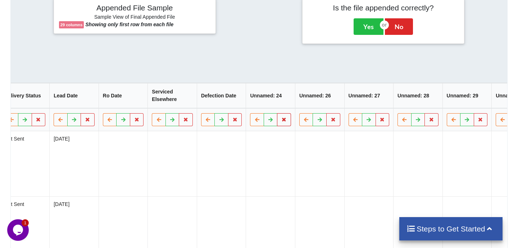
click at [281, 122] on icon at bounding box center [284, 119] width 6 height 4
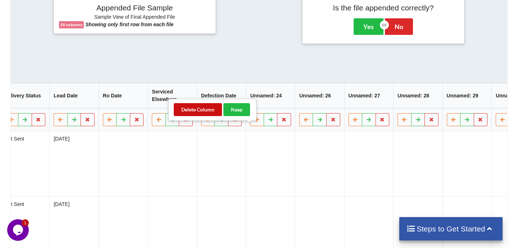
click at [208, 114] on button "Delete Column" at bounding box center [198, 109] width 48 height 13
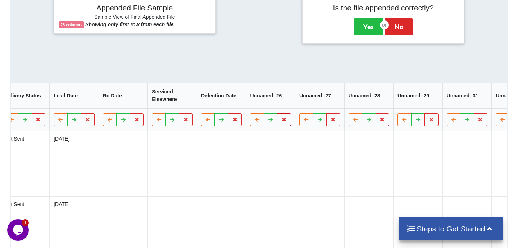
click at [281, 122] on icon at bounding box center [284, 119] width 6 height 4
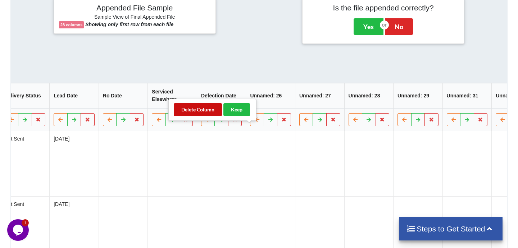
click at [202, 112] on button "Delete Column" at bounding box center [198, 109] width 48 height 13
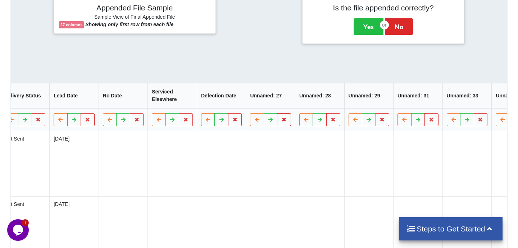
click at [281, 122] on icon at bounding box center [284, 119] width 6 height 4
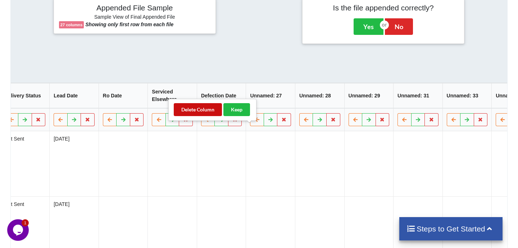
click at [206, 112] on button "Delete Column" at bounding box center [198, 109] width 48 height 13
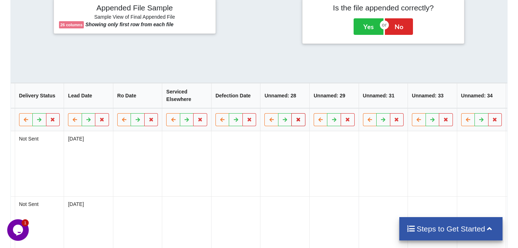
click at [296, 122] on icon at bounding box center [299, 119] width 6 height 4
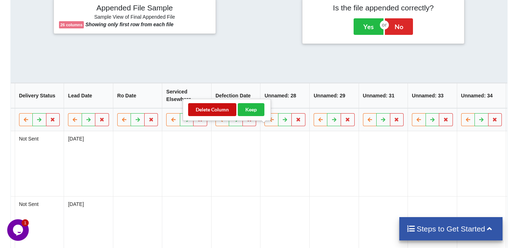
click at [215, 112] on button "Delete Column" at bounding box center [212, 109] width 48 height 13
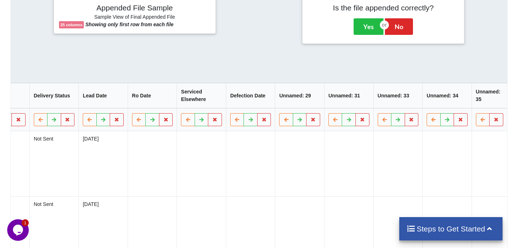
scroll to position [0, 839]
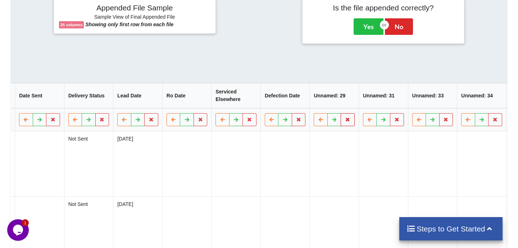
click at [345, 122] on icon at bounding box center [348, 119] width 6 height 4
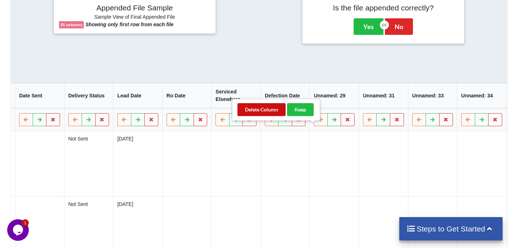
click at [262, 110] on button "Delete Column" at bounding box center [262, 109] width 48 height 13
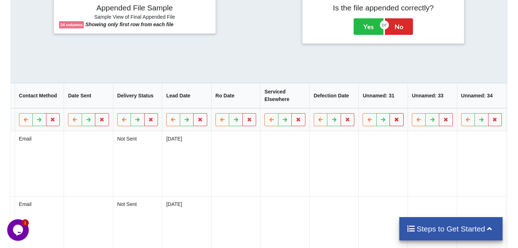
click at [394, 122] on icon at bounding box center [397, 119] width 6 height 4
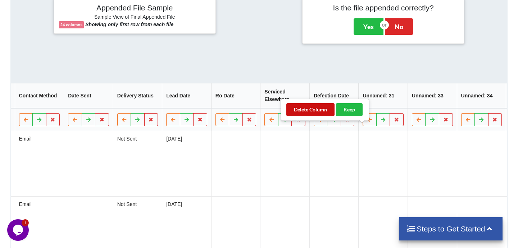
click at [322, 111] on button "Delete Column" at bounding box center [311, 109] width 48 height 13
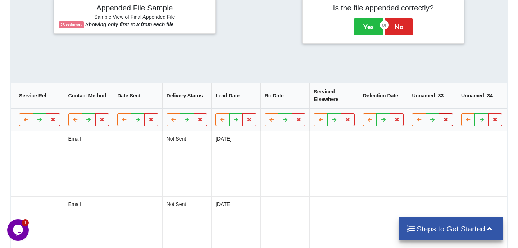
click at [443, 122] on icon at bounding box center [446, 119] width 6 height 4
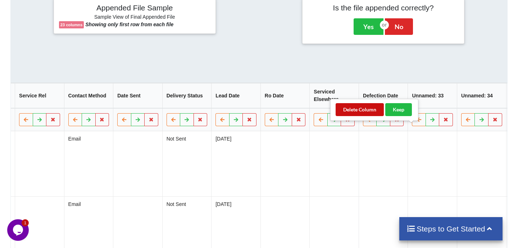
click at [353, 110] on button "Delete Column" at bounding box center [360, 109] width 48 height 13
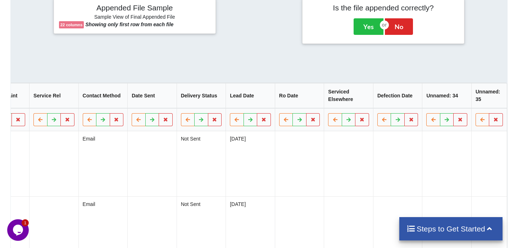
scroll to position [0, 691]
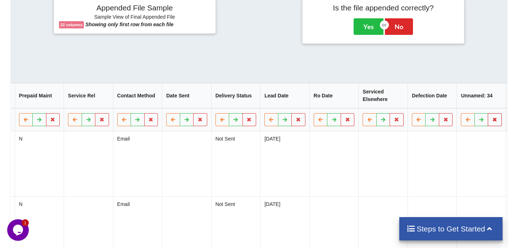
click at [488, 126] on button at bounding box center [495, 119] width 14 height 13
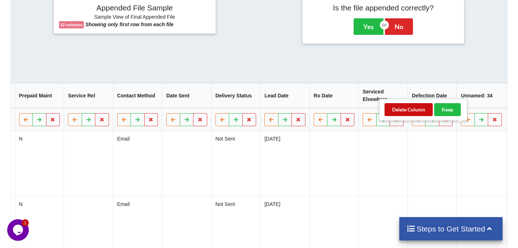
click at [406, 112] on button "Delete Column" at bounding box center [409, 109] width 48 height 13
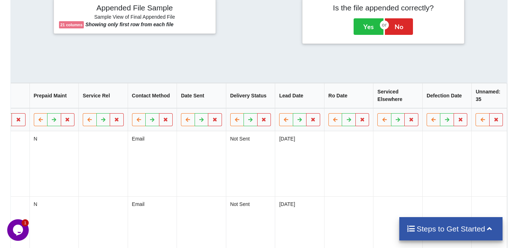
scroll to position [0, 642]
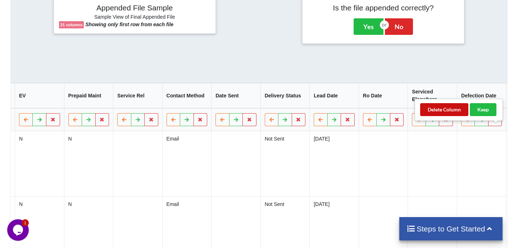
click at [433, 107] on button "Delete Column" at bounding box center [444, 109] width 48 height 13
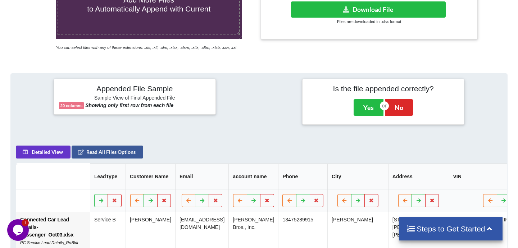
scroll to position [234, 0]
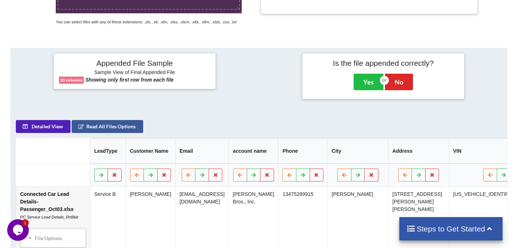
click at [51, 133] on button "Detailed View" at bounding box center [43, 126] width 55 height 13
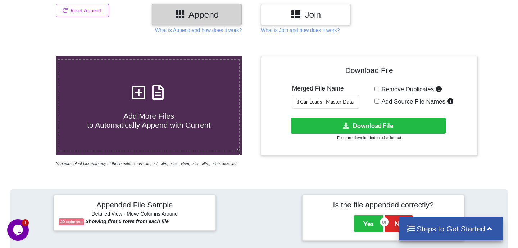
scroll to position [95, 0]
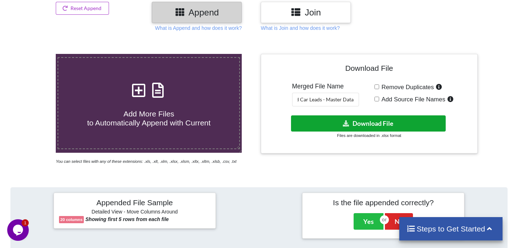
click at [327, 123] on button "Download File" at bounding box center [368, 124] width 154 height 16
